Goal: Check status: Check status

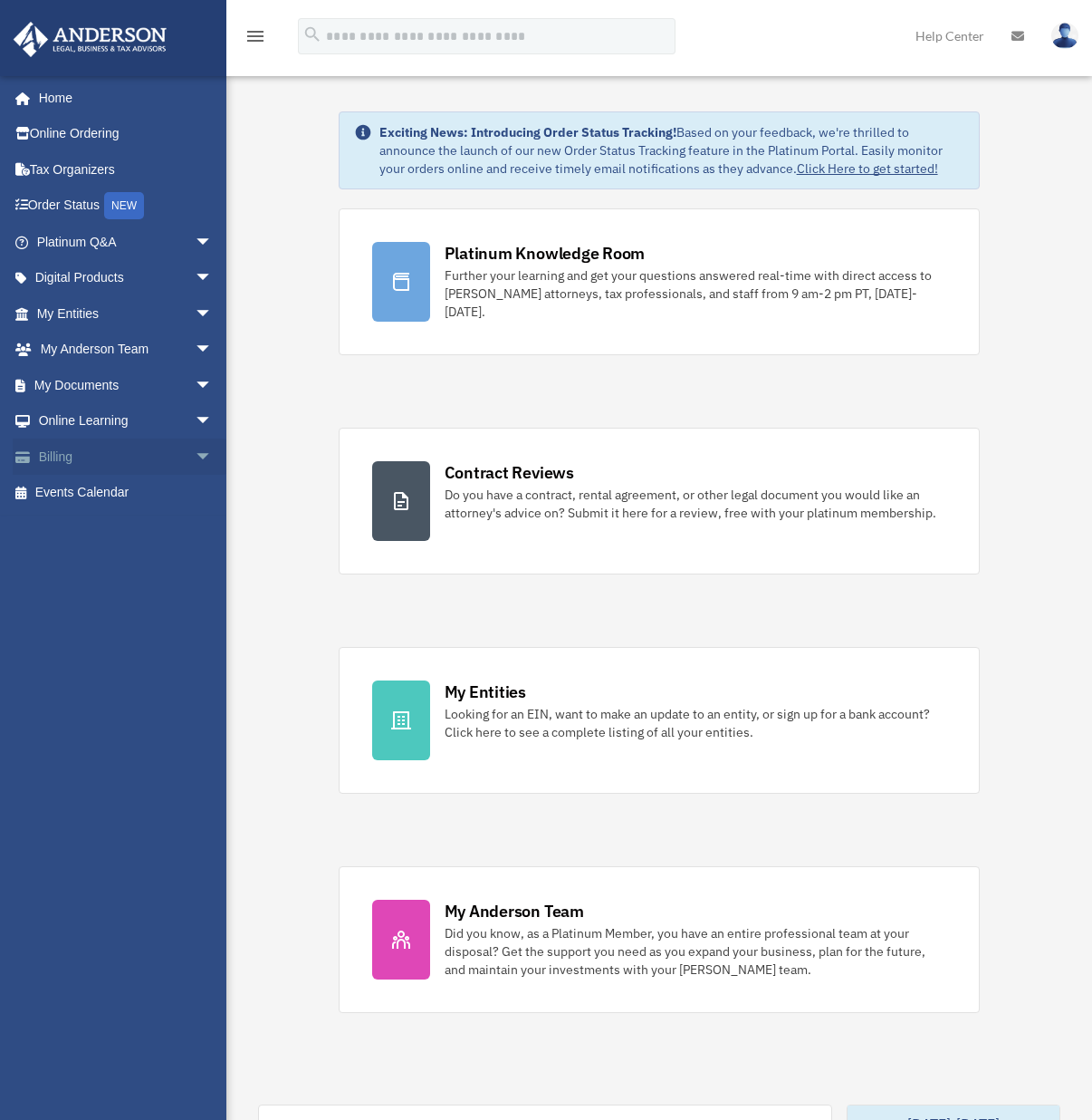
click at [39, 452] on link "Billing arrow_drop_down" at bounding box center [125, 456] width 227 height 36
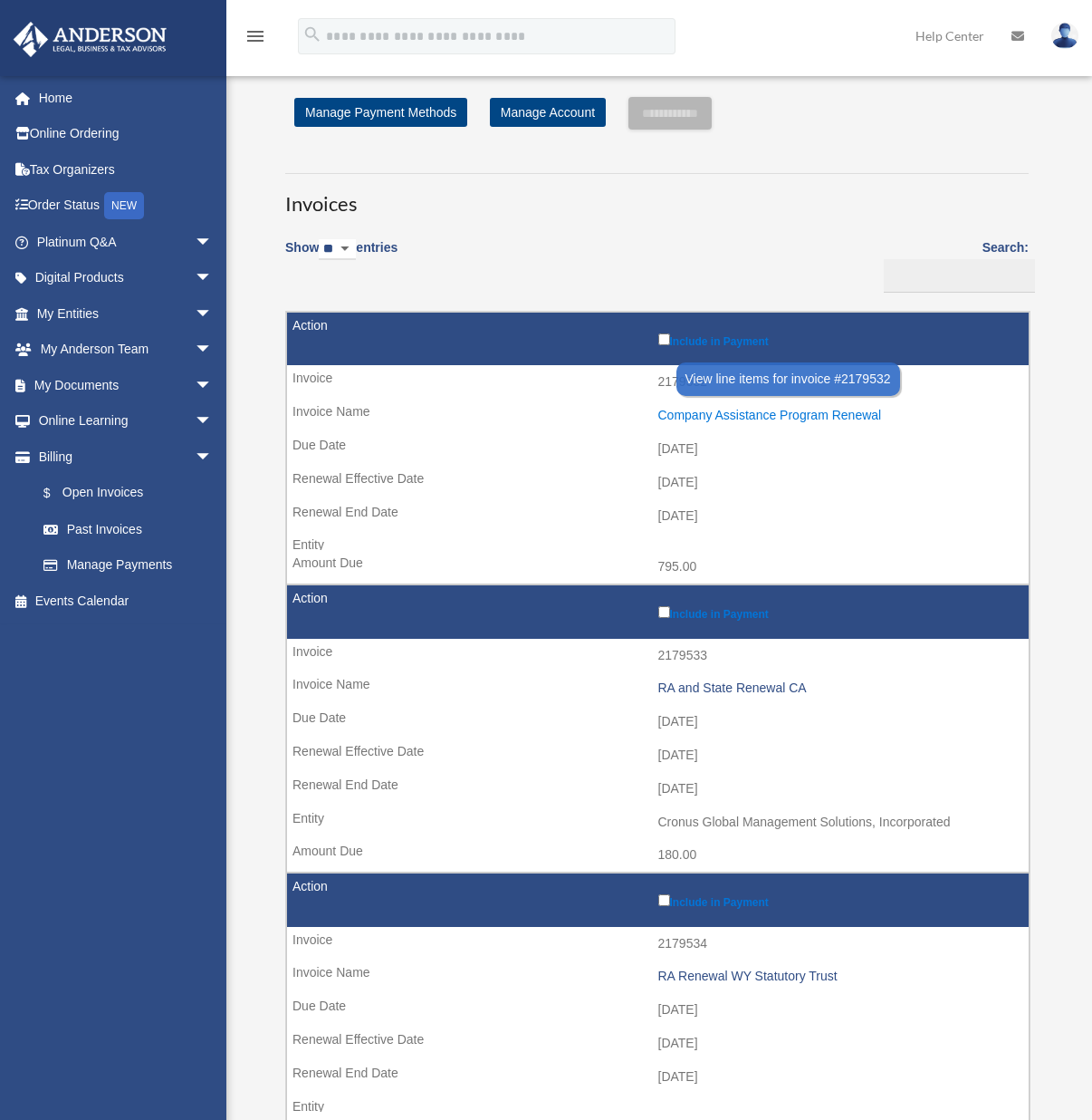
click at [679, 415] on div "Company Assistance Program Renewal" at bounding box center [839, 415] width 362 height 15
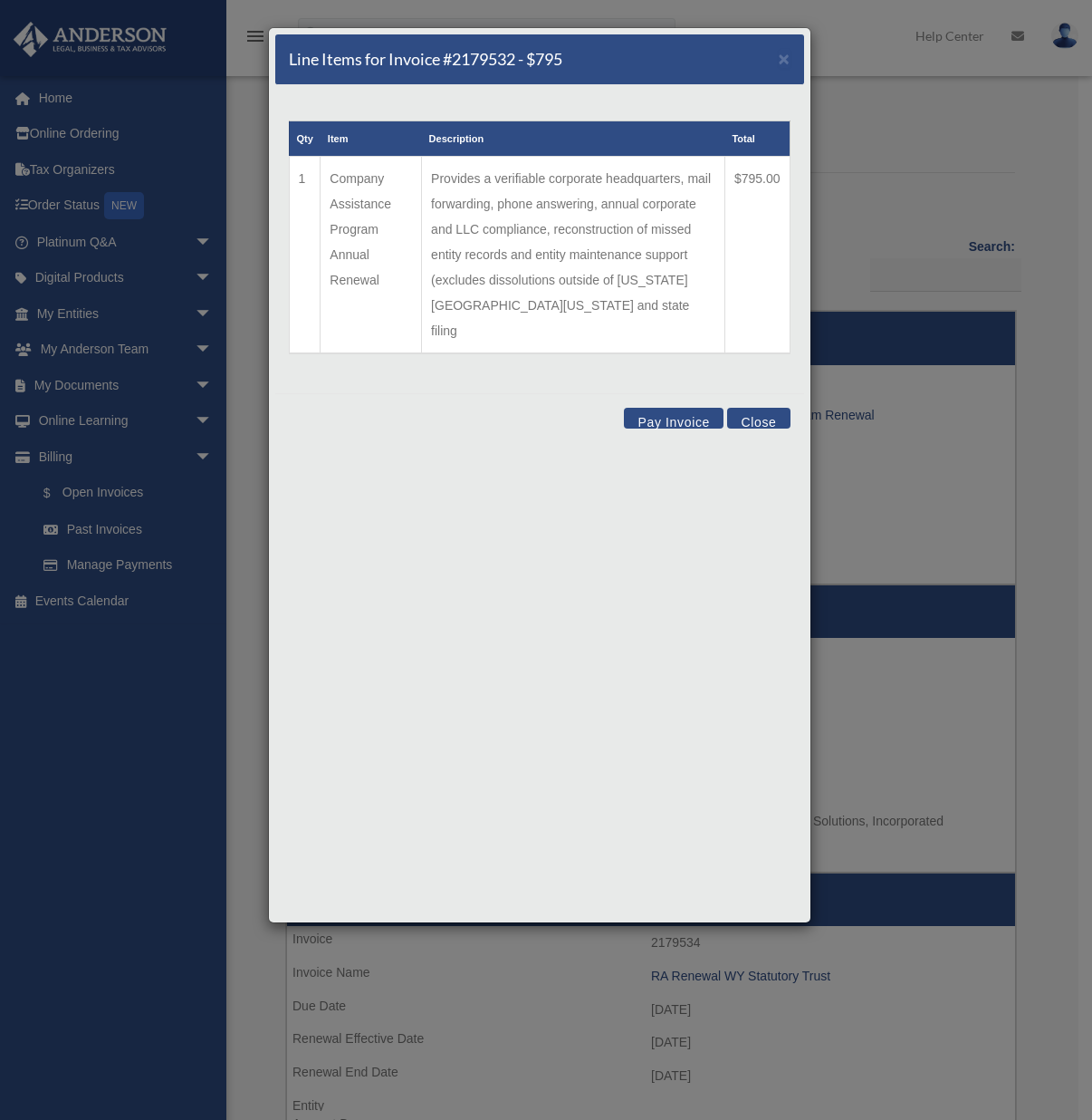
click at [741, 408] on button "Close" at bounding box center [758, 418] width 63 height 21
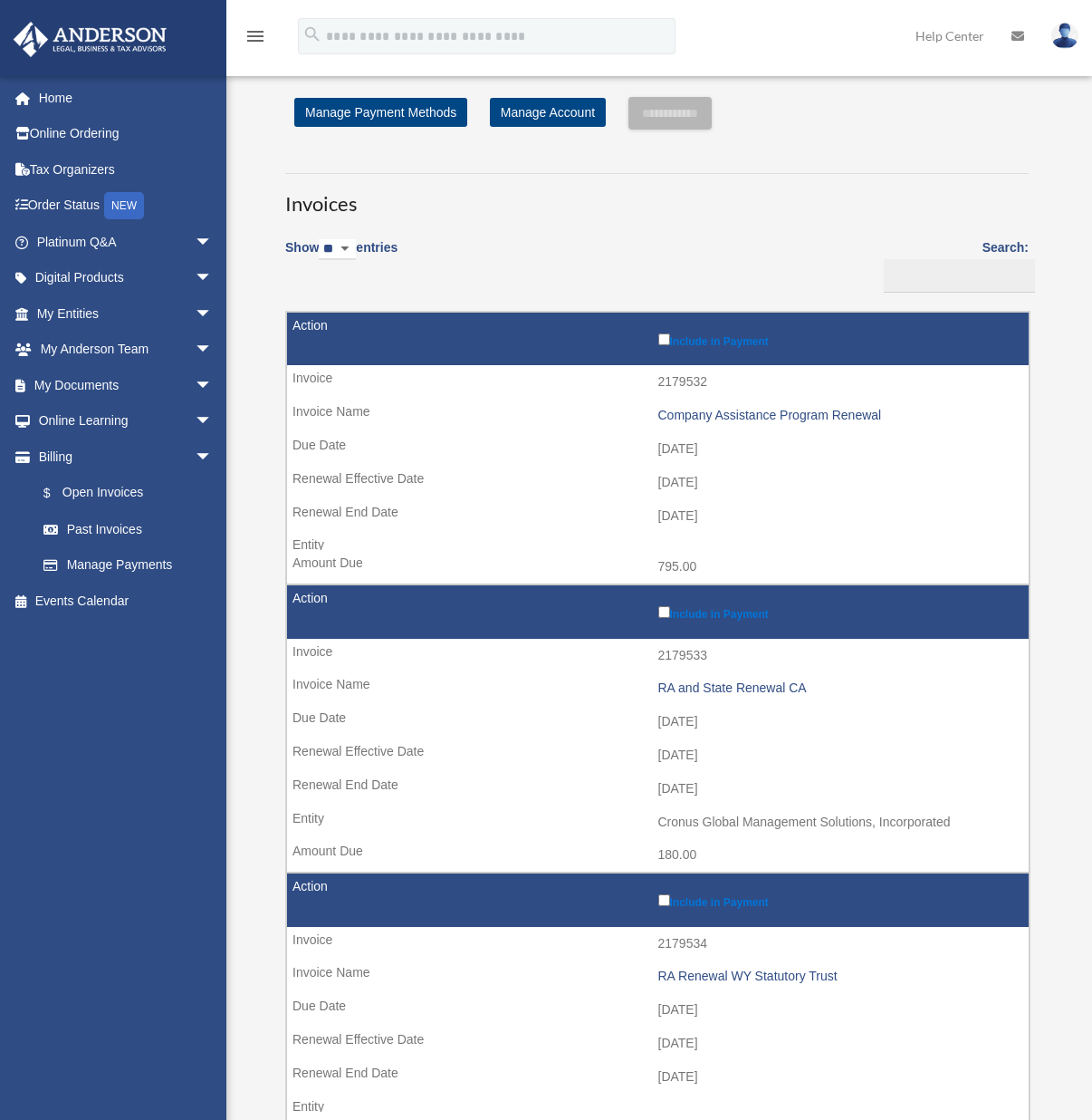
click at [679, 378] on td "2179532" at bounding box center [658, 382] width 741 height 34
copy td "2179532"
click at [733, 415] on div "Company Assistance Program Renewal" at bounding box center [839, 415] width 362 height 15
